Goal: Check status

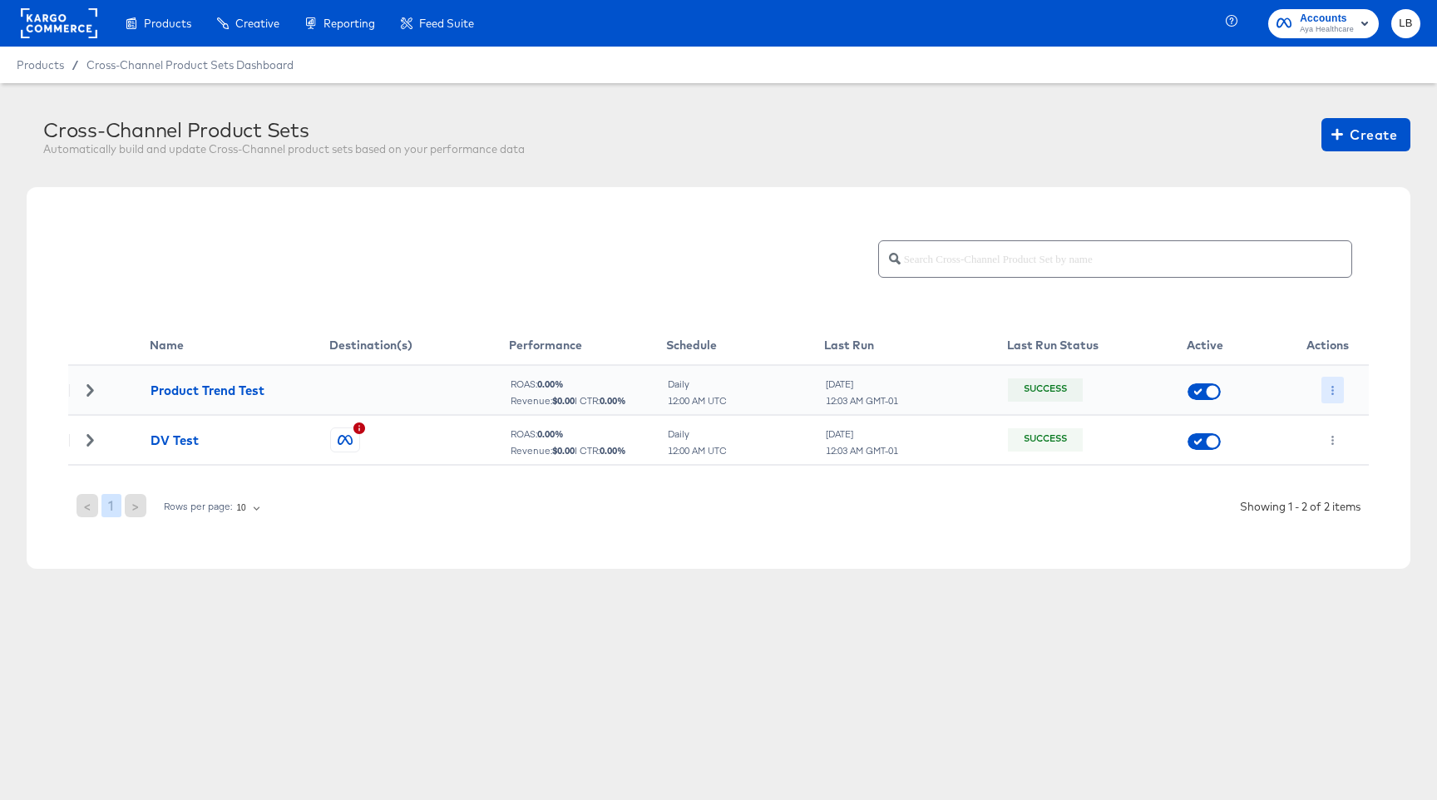
click at [1332, 393] on icon "button" at bounding box center [1332, 390] width 2 height 9
click at [1292, 101] on div at bounding box center [718, 400] width 1437 height 800
click at [1402, 24] on span "LB" at bounding box center [1406, 23] width 16 height 19
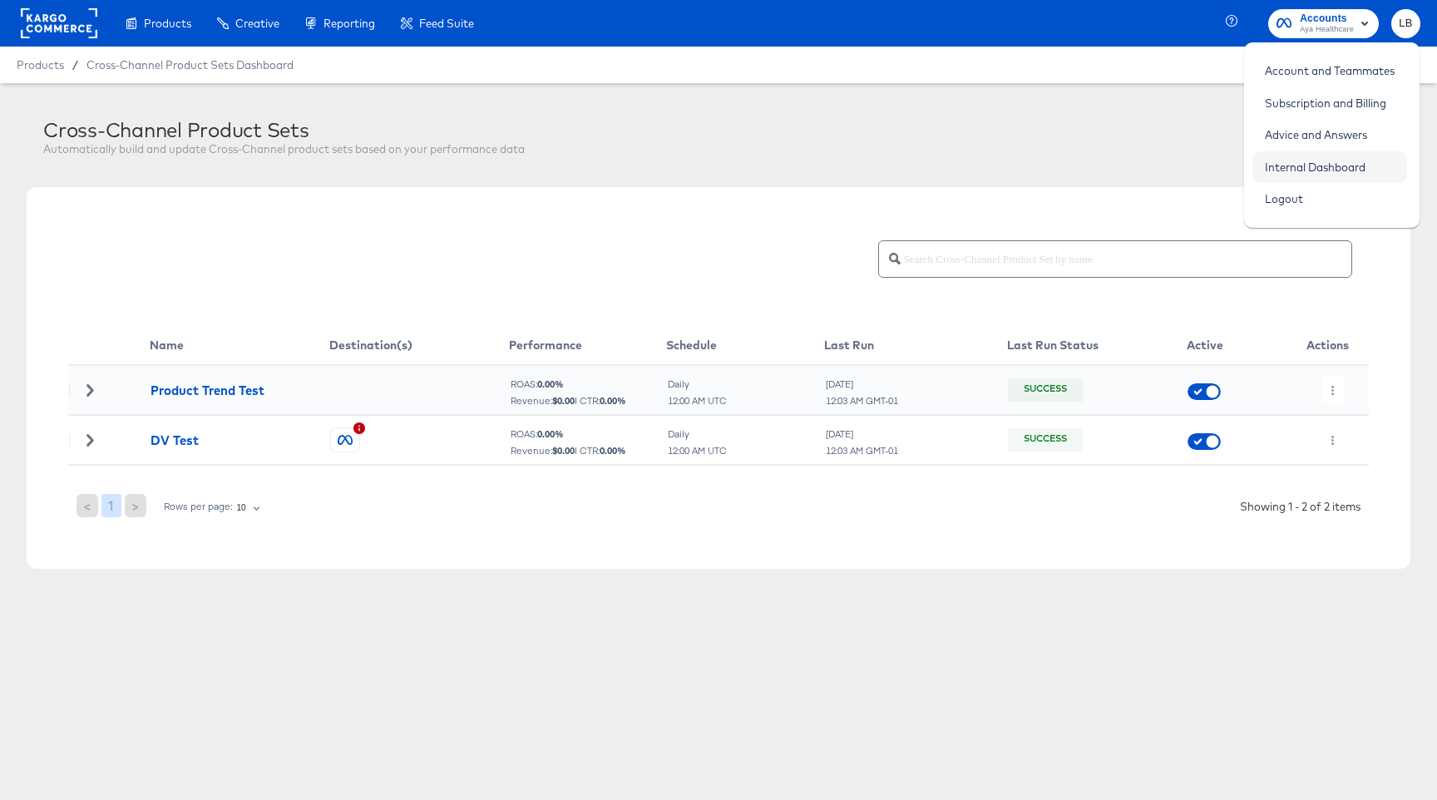
click at [1330, 168] on link "Internal Dashboard" at bounding box center [1315, 167] width 126 height 30
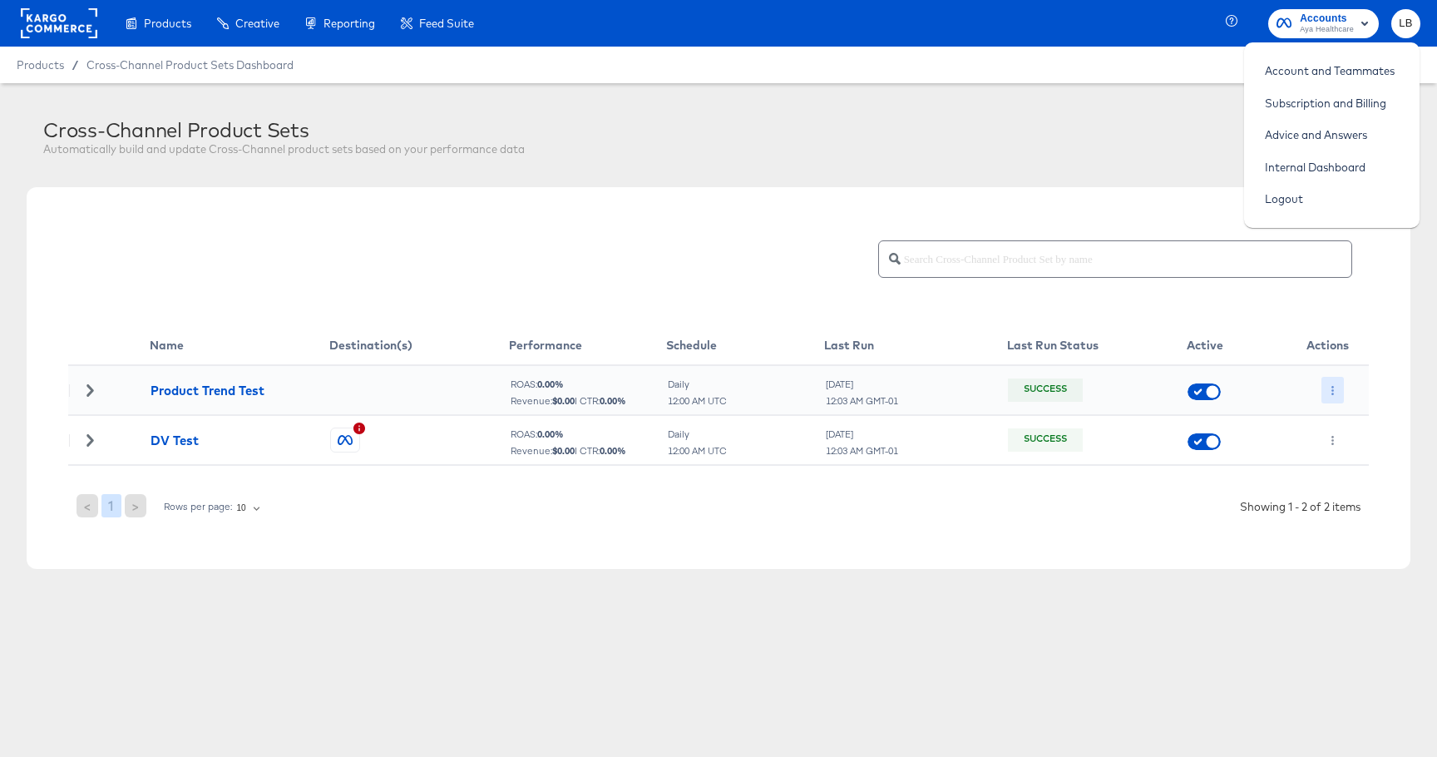
click at [1331, 396] on button "button" at bounding box center [1332, 390] width 22 height 27
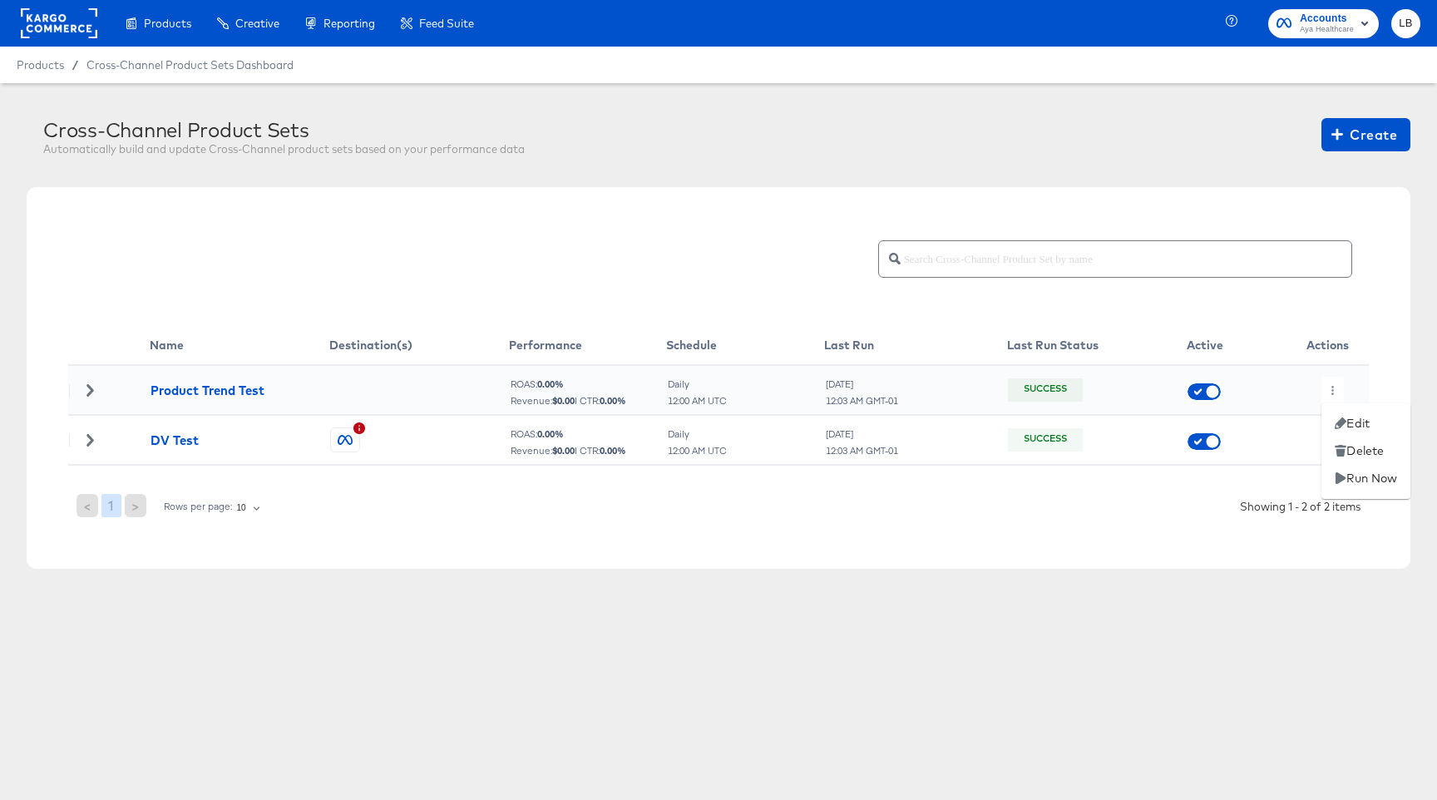
click at [173, 25] on div at bounding box center [718, 400] width 1437 height 800
click at [74, 22] on rect at bounding box center [59, 23] width 76 height 30
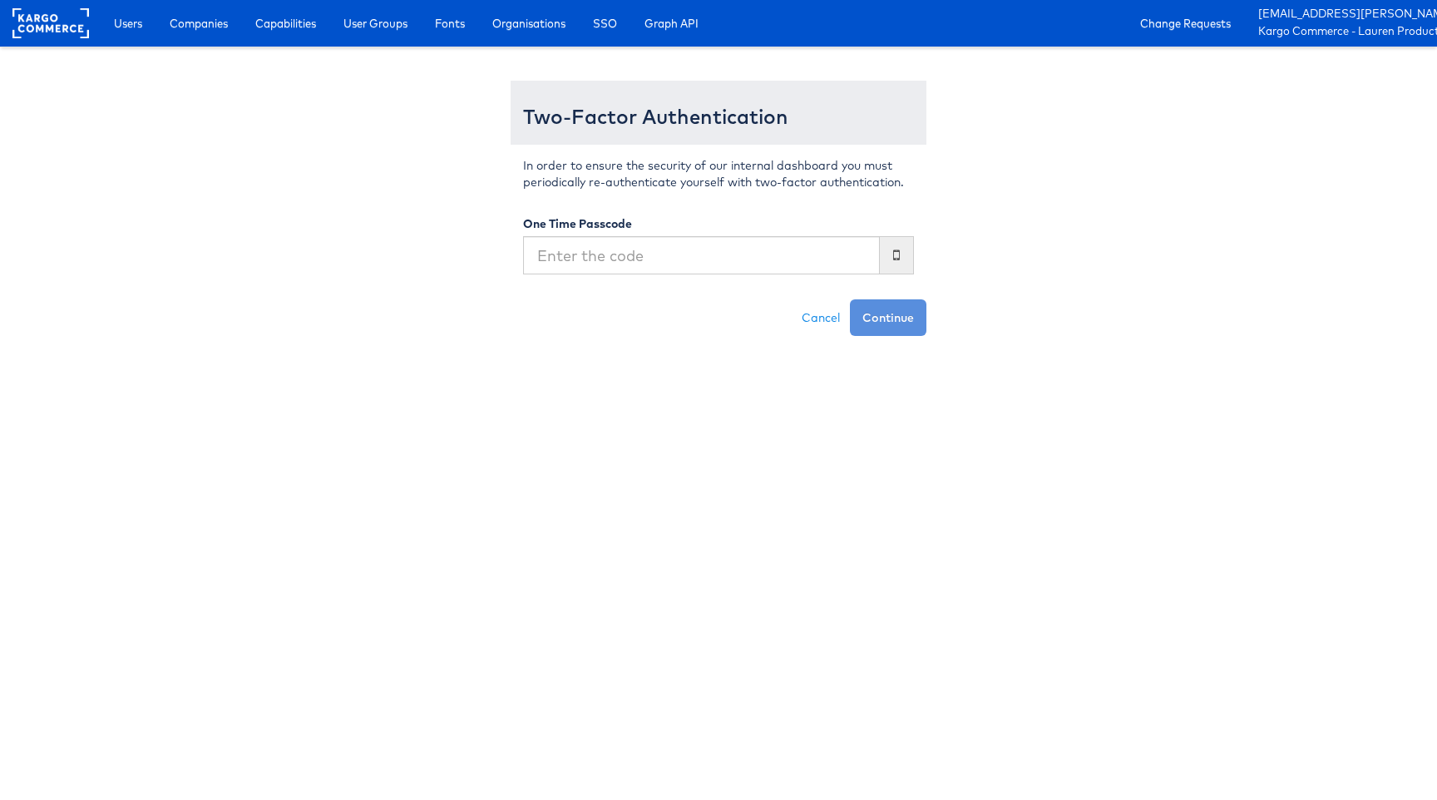
click at [634, 253] on input "text" at bounding box center [701, 255] width 357 height 38
type input "2"
type input "128"
